Goal: Ask a question

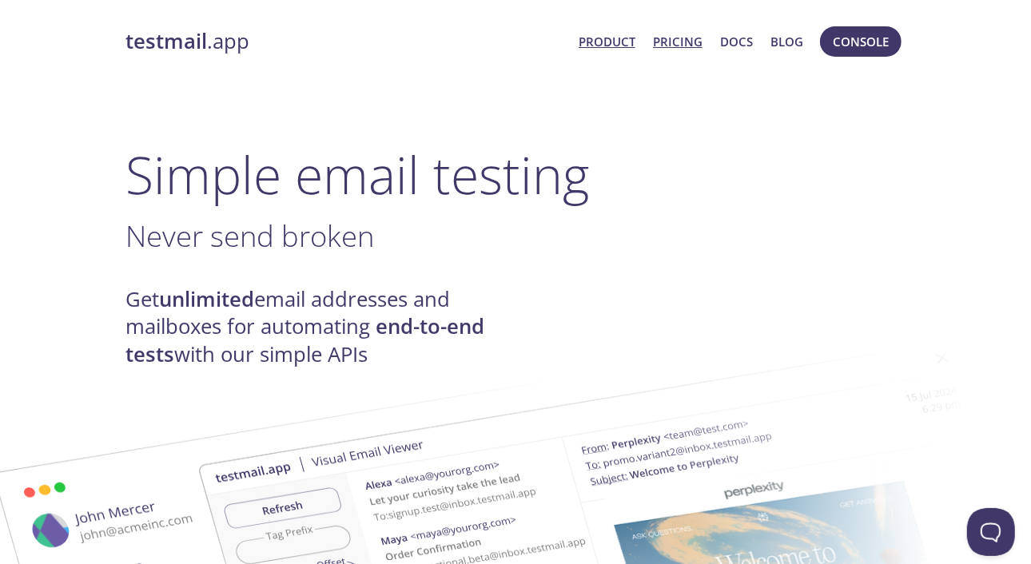
click at [693, 44] on link "Pricing" at bounding box center [678, 41] width 50 height 21
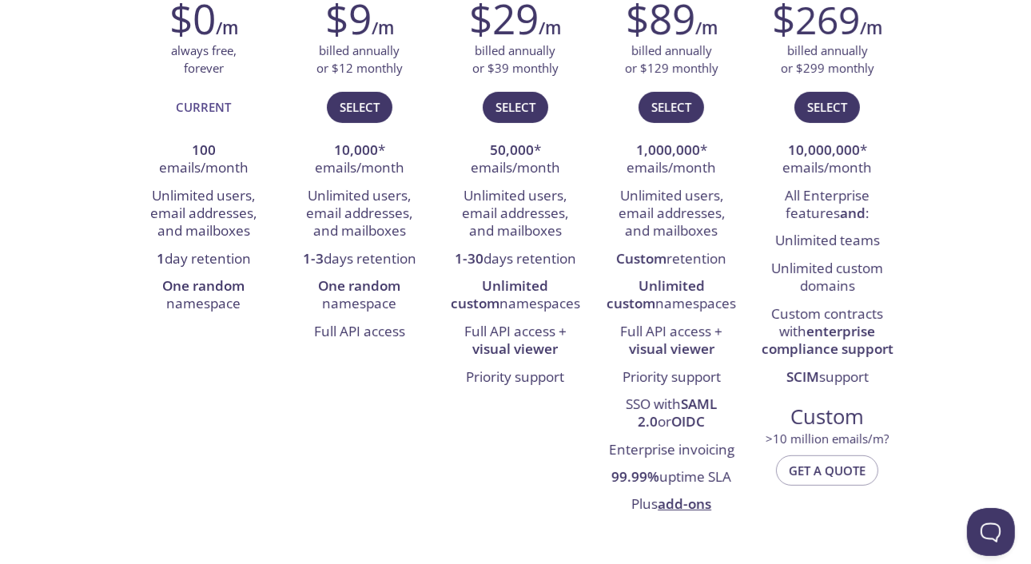
scroll to position [479, 0]
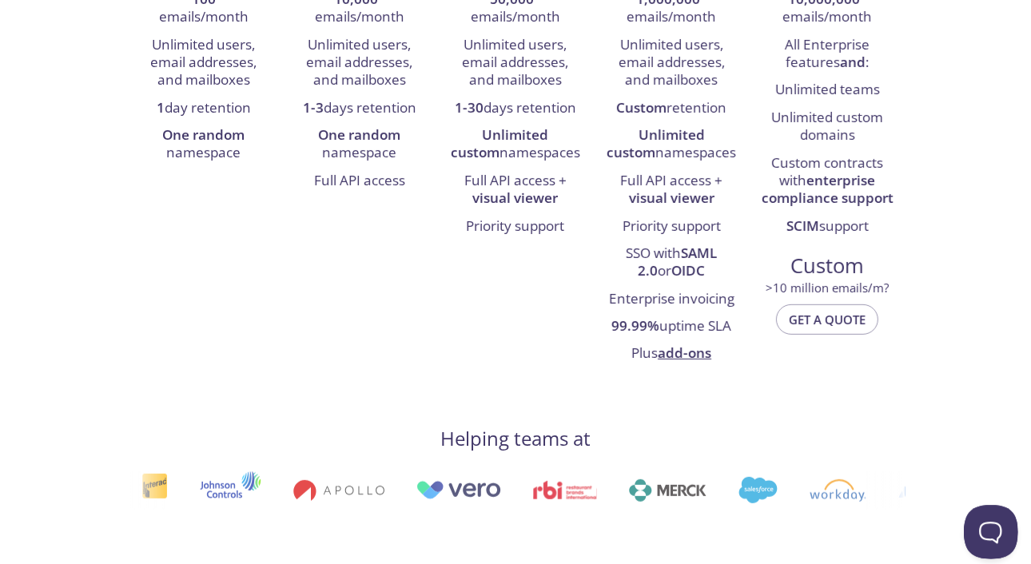
click at [722, 535] on button "Open Beacon popover" at bounding box center [988, 529] width 48 height 48
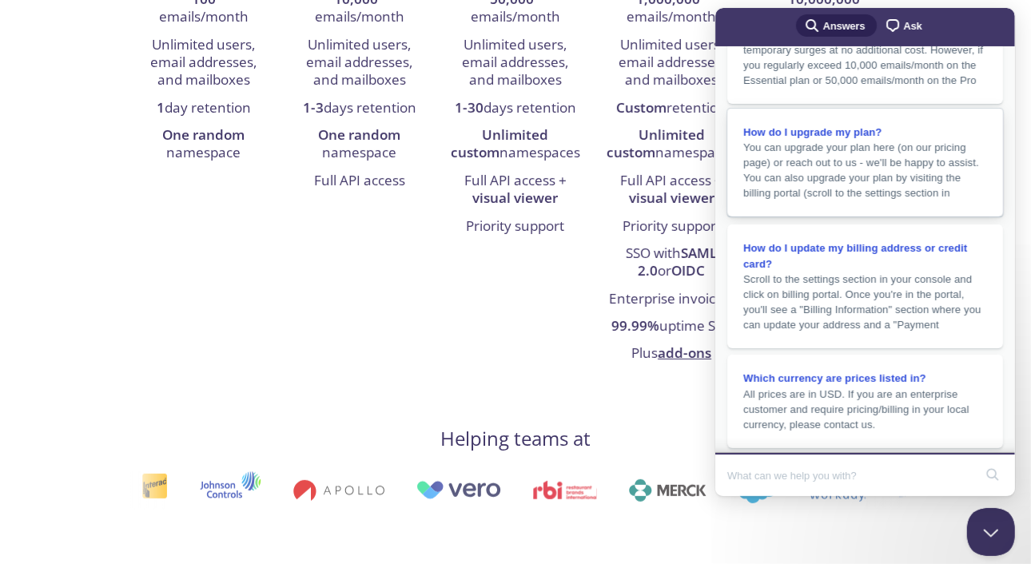
scroll to position [263, 0]
click at [722, 469] on input "Search Doc articles" at bounding box center [849, 476] width 246 height 34
type input "what does "unlimited custom namespaces" mean?"
click button "search" at bounding box center [992, 475] width 26 height 26
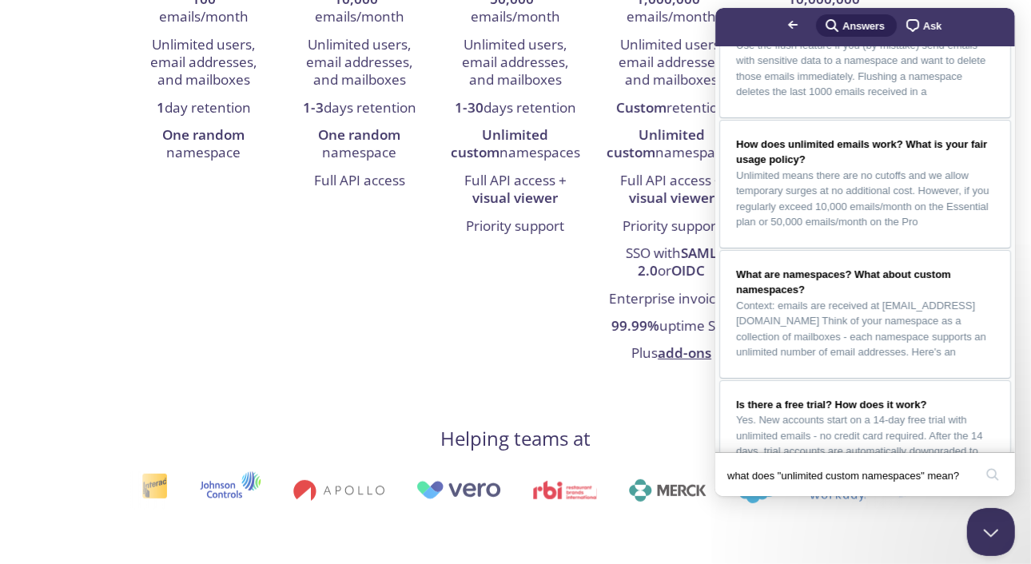
scroll to position [35, 0]
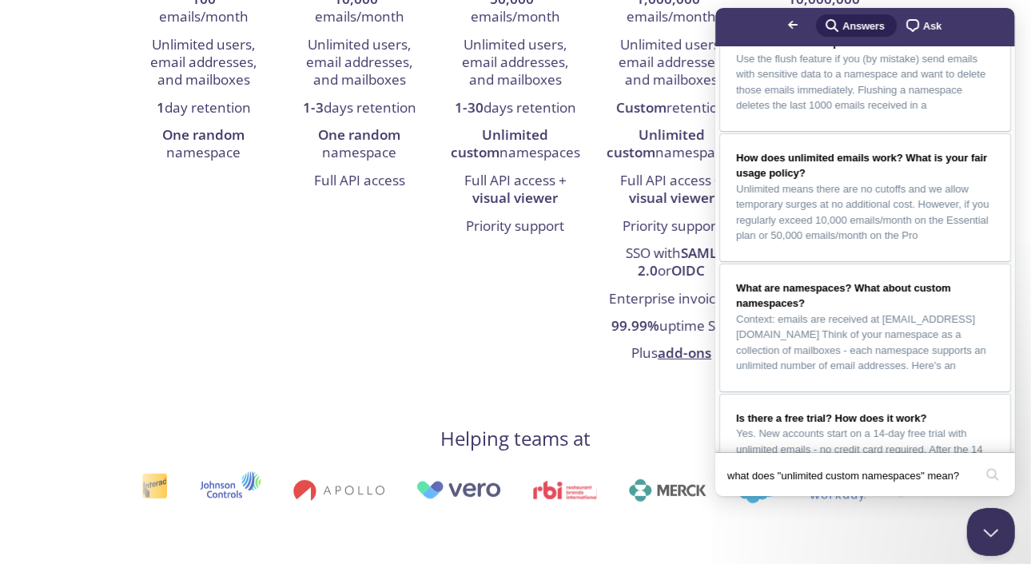
click at [722, 30] on span "chat-square" at bounding box center [911, 25] width 19 height 19
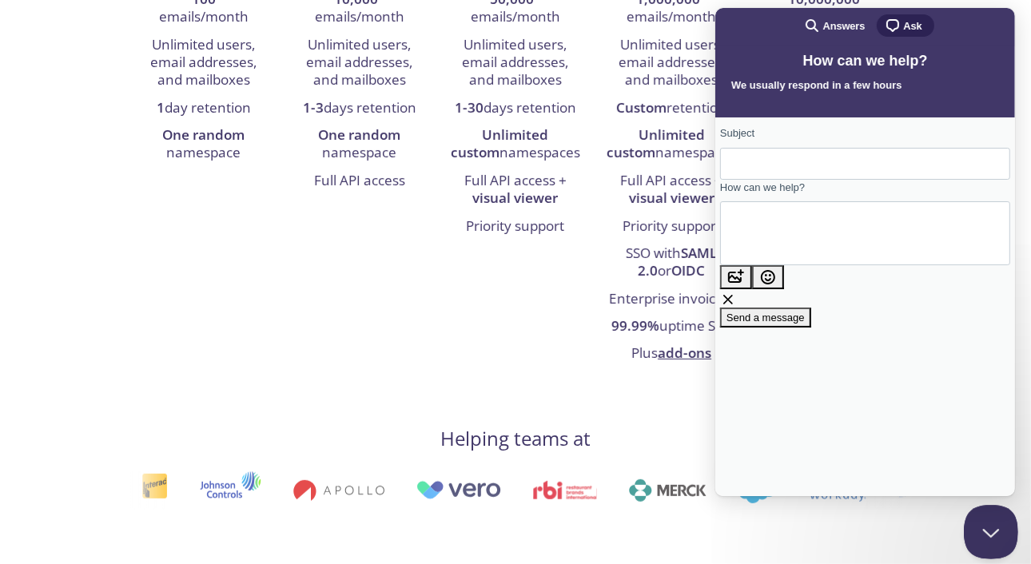
click at [722, 523] on button "Close Beacon popover" at bounding box center [988, 529] width 48 height 48
